Goal: Navigation & Orientation: Find specific page/section

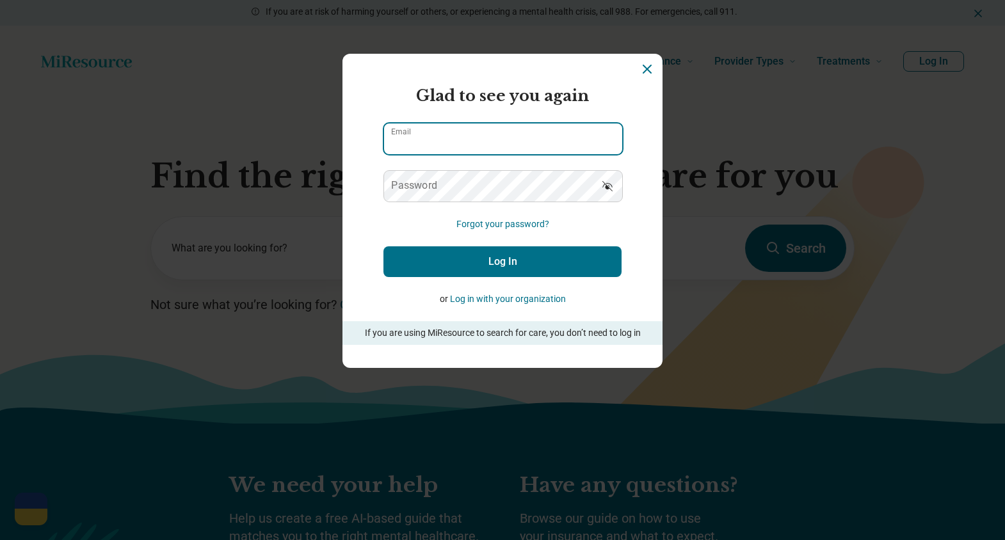
click at [495, 148] on input "Email" at bounding box center [503, 138] width 238 height 31
type input "**********"
click at [521, 146] on input "**********" at bounding box center [503, 138] width 238 height 31
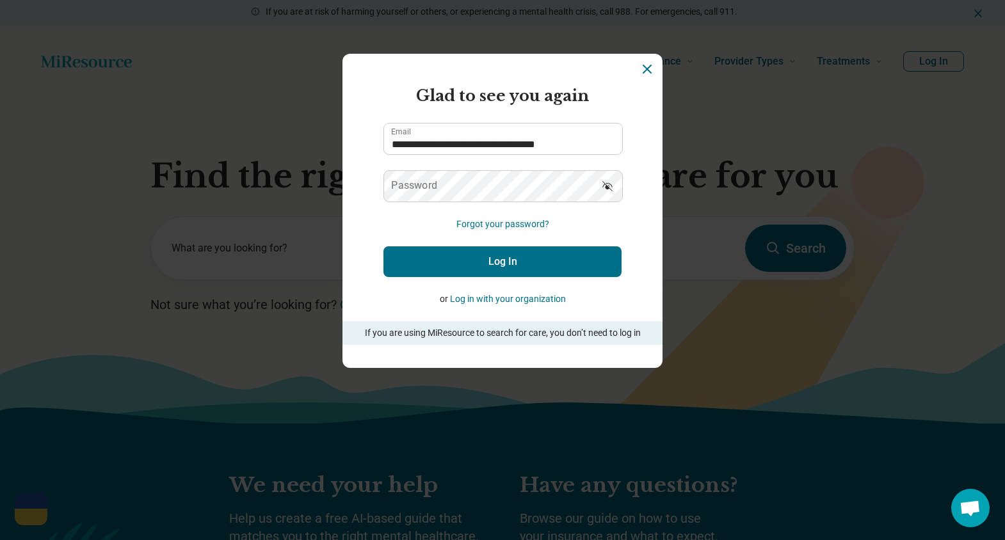
click at [434, 184] on label "Password" at bounding box center [414, 185] width 46 height 10
click at [383, 246] on button "Log In" at bounding box center [502, 261] width 238 height 31
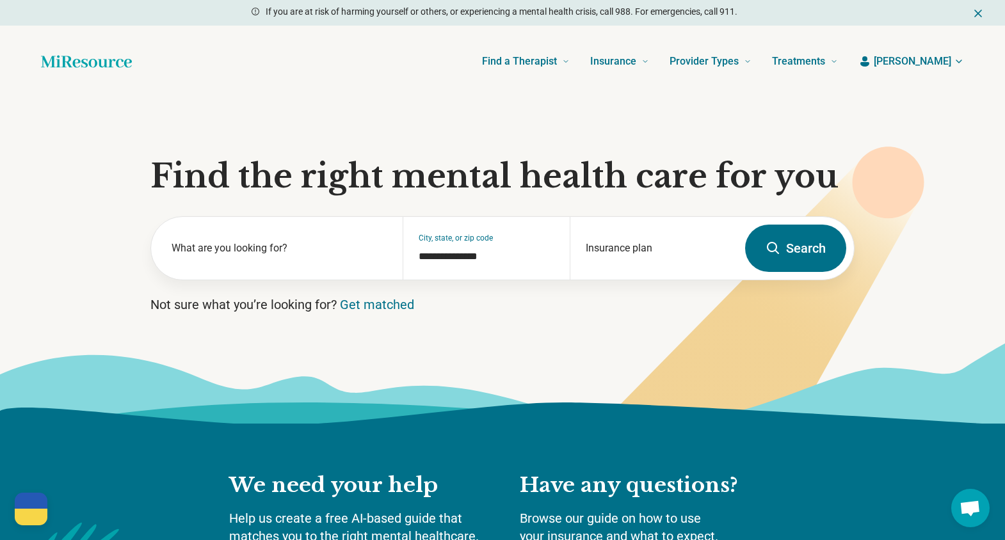
click at [943, 57] on span "[PERSON_NAME]" at bounding box center [911, 61] width 77 height 15
click at [925, 102] on link "My dashboard" at bounding box center [920, 99] width 86 height 33
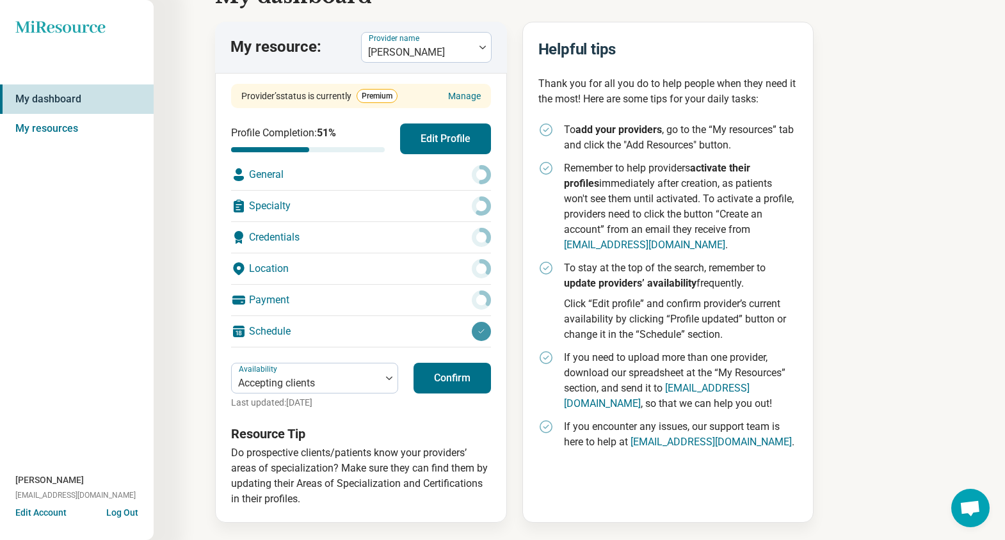
scroll to position [65, 0]
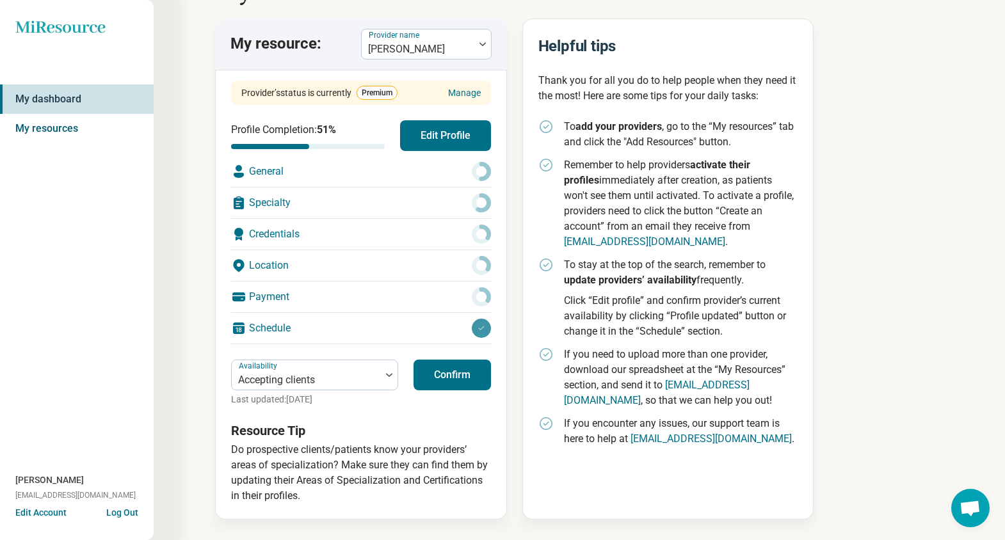
click at [47, 123] on link "My resources" at bounding box center [77, 128] width 154 height 29
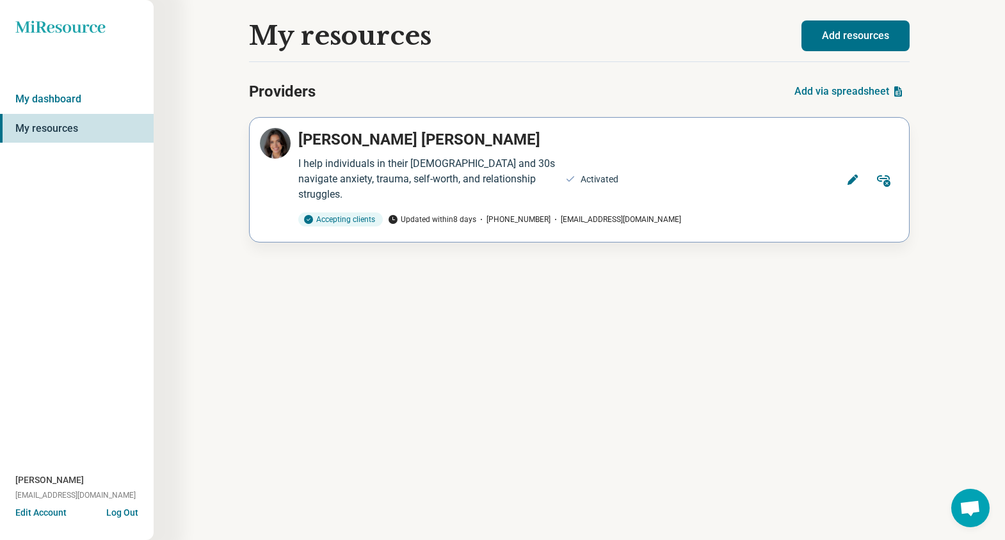
click at [858, 173] on icon at bounding box center [852, 179] width 13 height 13
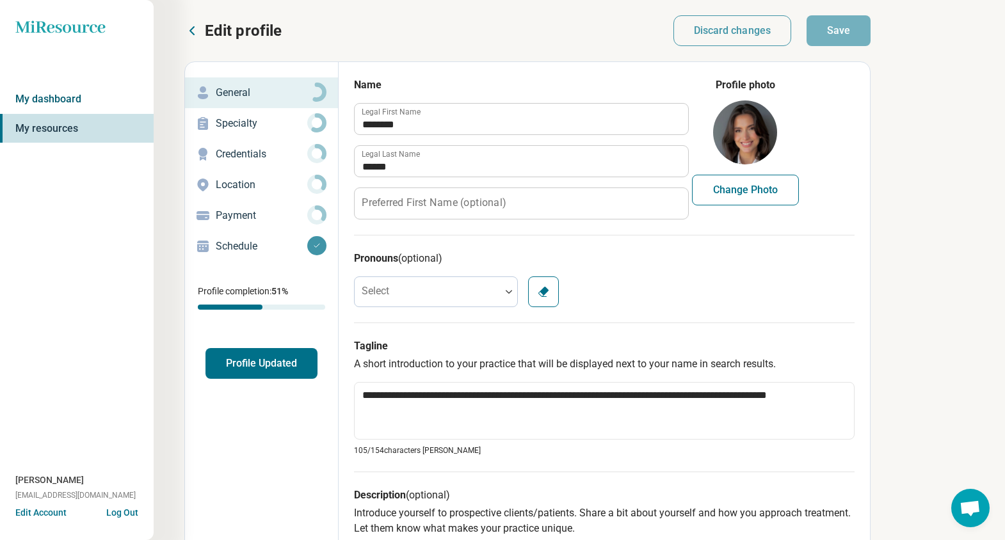
click at [99, 102] on link "My dashboard" at bounding box center [77, 98] width 154 height 29
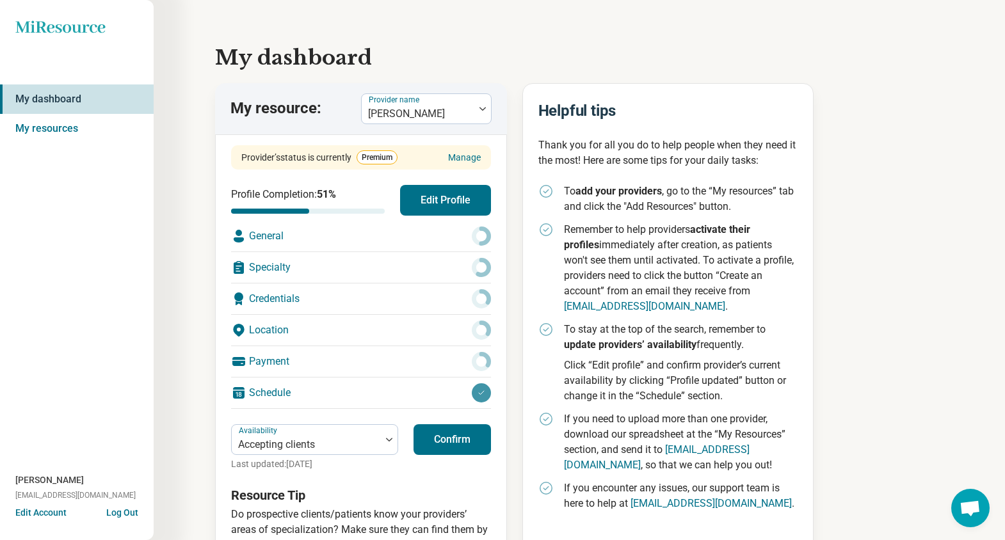
click at [99, 102] on link "My dashboard" at bounding box center [77, 98] width 154 height 29
click at [60, 28] on icon at bounding box center [60, 26] width 90 height 12
